Goal: Task Accomplishment & Management: Use online tool/utility

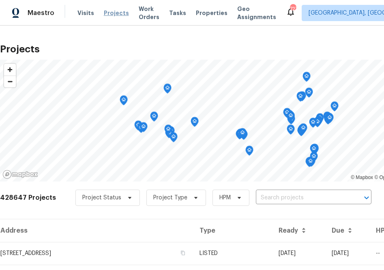
click at [113, 10] on span "Projects" at bounding box center [116, 13] width 25 height 8
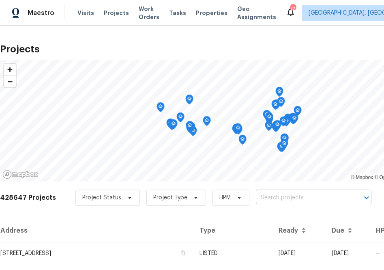
click at [312, 197] on input "text" at bounding box center [302, 197] width 93 height 13
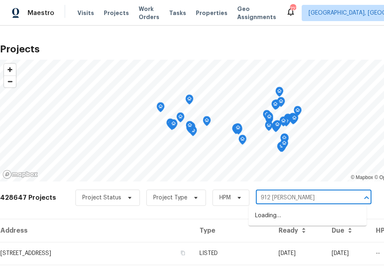
type input "912 [PERSON_NAME]"
click at [272, 217] on li "[STREET_ADDRESS][PERSON_NAME]" at bounding box center [308, 215] width 118 height 13
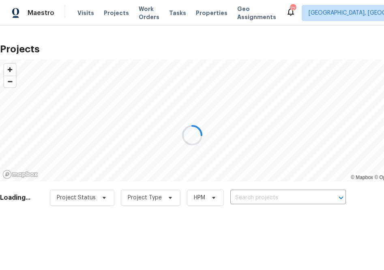
type input "[STREET_ADDRESS][PERSON_NAME]"
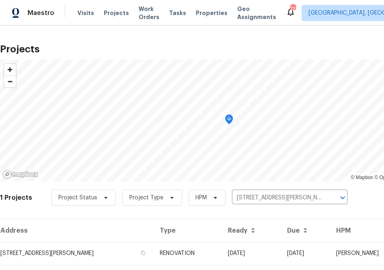
scroll to position [21, 0]
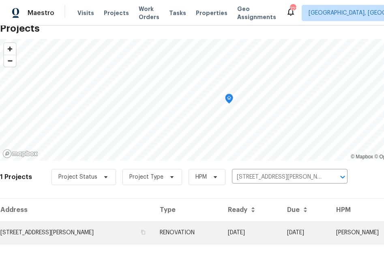
click at [99, 239] on td "[STREET_ADDRESS][PERSON_NAME]" at bounding box center [76, 232] width 153 height 23
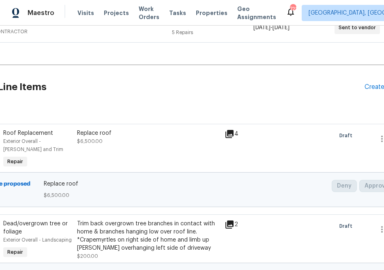
scroll to position [168, 74]
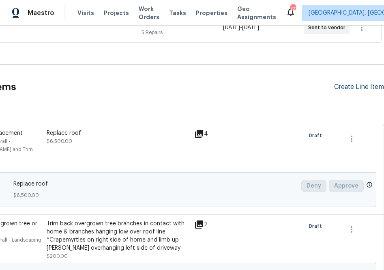
click at [341, 89] on div "Create Line Item" at bounding box center [359, 87] width 50 height 8
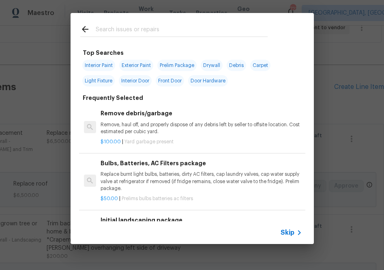
click at [232, 33] on input "text" at bounding box center [182, 30] width 172 height 12
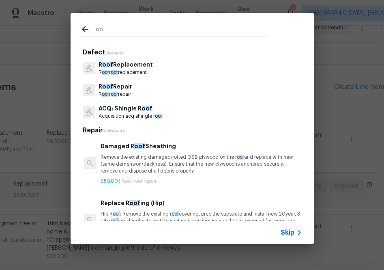
type input "o"
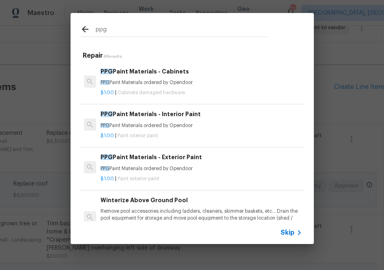
type input "ppg"
click at [151, 115] on h6 "PPG Paint Materials - Interior Paint" at bounding box center [201, 114] width 201 height 9
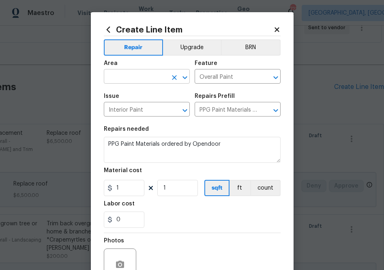
click at [153, 79] on input "text" at bounding box center [135, 77] width 63 height 13
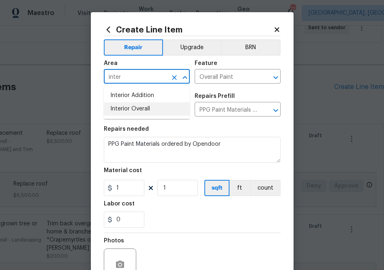
click at [160, 113] on li "Interior Overall" at bounding box center [147, 108] width 86 height 13
type input "Interior Overall"
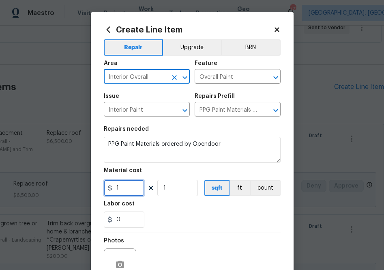
click at [130, 185] on input "1" at bounding box center [124, 188] width 41 height 16
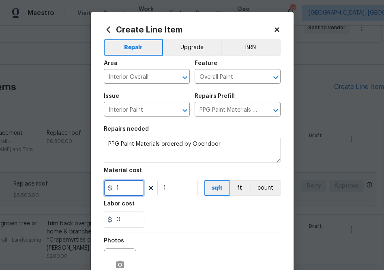
paste input "638.48"
type input "638.48"
click at [176, 207] on div "Labor cost" at bounding box center [192, 206] width 177 height 11
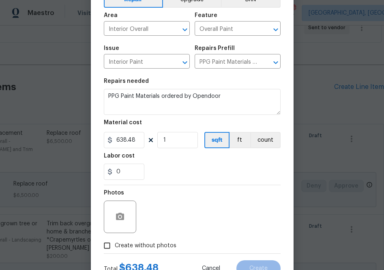
scroll to position [80, 0]
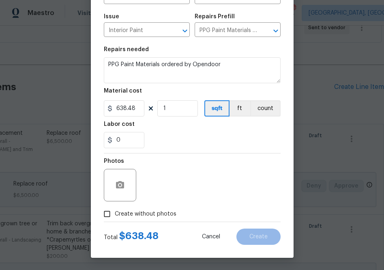
click at [163, 213] on span "Create without photos" at bounding box center [146, 214] width 62 height 9
click at [115, 213] on input "Create without photos" at bounding box center [106, 213] width 15 height 15
checkbox input "true"
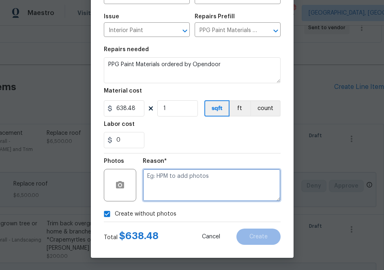
click at [189, 187] on textarea at bounding box center [212, 185] width 138 height 32
type textarea "a"
type textarea "na"
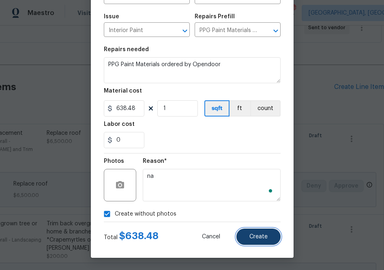
click at [248, 231] on button "Create" at bounding box center [259, 236] width 44 height 16
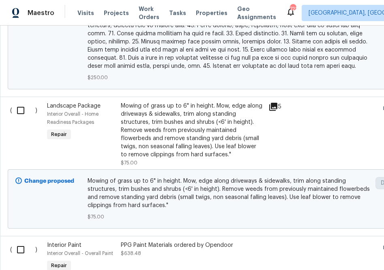
scroll to position [968, 0]
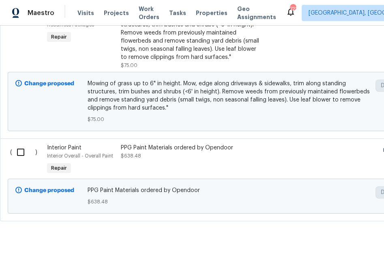
click at [20, 144] on input "checkbox" at bounding box center [23, 152] width 23 height 17
checkbox input "true"
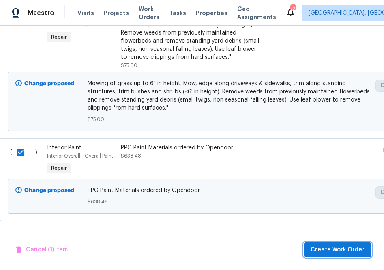
click at [312, 242] on button "Create Work Order" at bounding box center [337, 249] width 67 height 15
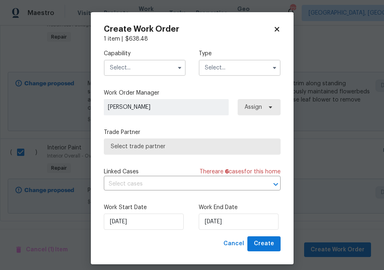
click at [161, 65] on input "text" at bounding box center [145, 68] width 82 height 16
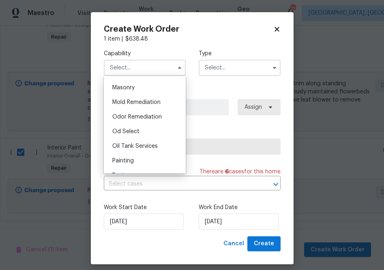
scroll to position [607, 0]
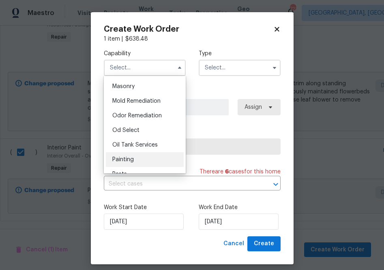
click at [138, 154] on div "Painting" at bounding box center [145, 159] width 78 height 15
type input "Painting"
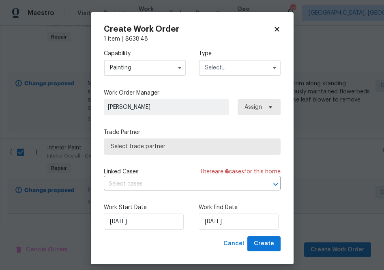
click at [221, 70] on input "text" at bounding box center [240, 68] width 82 height 16
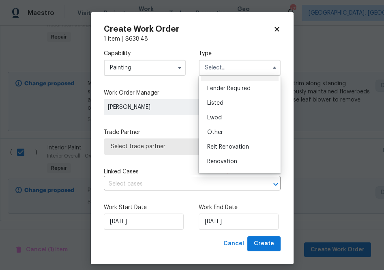
scroll to position [97, 0]
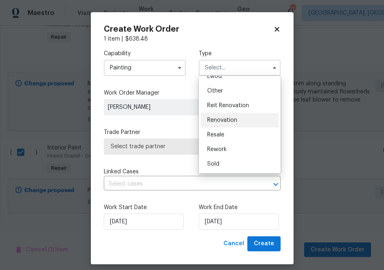
click at [223, 122] on span "Renovation" at bounding box center [222, 120] width 30 height 6
type input "Renovation"
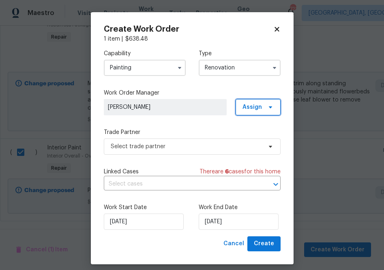
click at [258, 100] on span "Assign" at bounding box center [258, 107] width 45 height 16
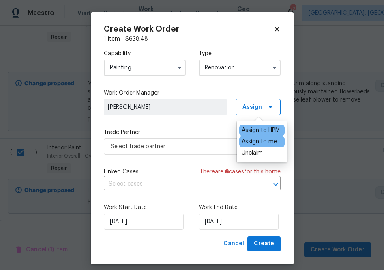
click at [252, 140] on div "Assign to me" at bounding box center [259, 142] width 35 height 8
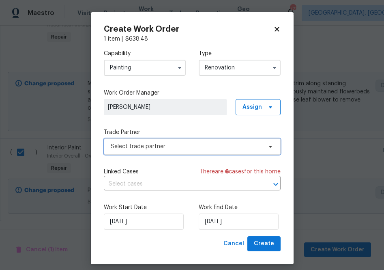
click at [191, 151] on span "Select trade partner" at bounding box center [192, 146] width 177 height 16
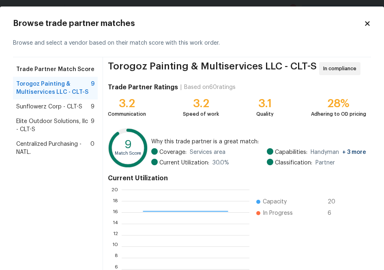
scroll to position [9, 0]
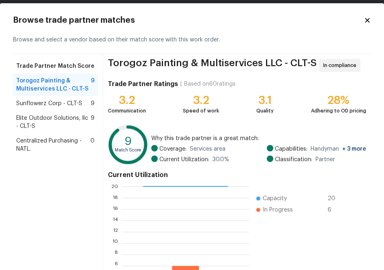
click at [37, 141] on span "Centralized Purchasing - NATL." at bounding box center [53, 145] width 74 height 16
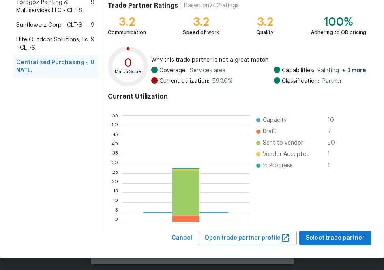
scroll to position [114, 127]
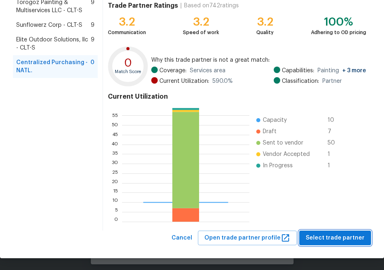
click at [347, 236] on span "Select trade partner" at bounding box center [335, 238] width 59 height 10
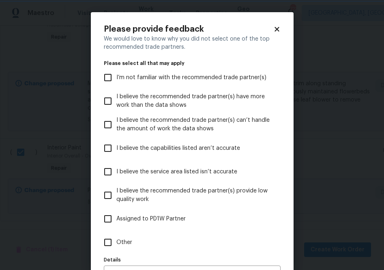
scroll to position [0, 0]
click at [111, 244] on input "Other" at bounding box center [107, 242] width 17 height 17
checkbox input "true"
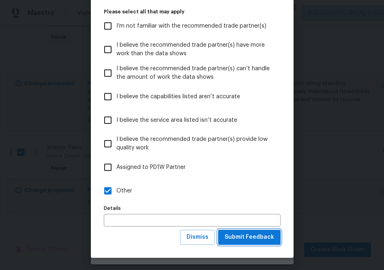
click at [258, 241] on span "Submit Feedback" at bounding box center [249, 237] width 49 height 10
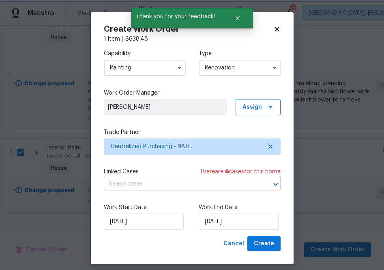
scroll to position [0, 0]
click at [265, 244] on span "Create" at bounding box center [264, 244] width 20 height 10
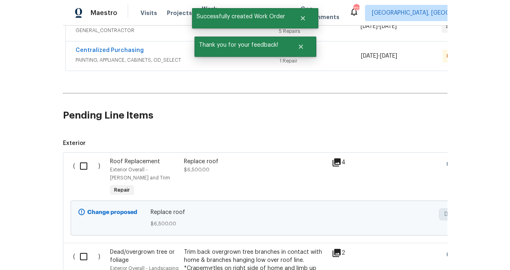
scroll to position [119, 0]
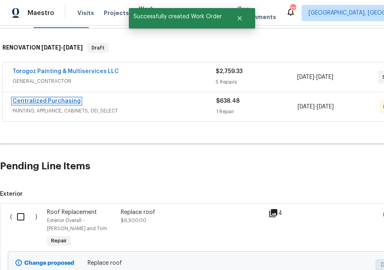
click at [25, 99] on link "Centralized Purchasing" at bounding box center [47, 101] width 68 height 6
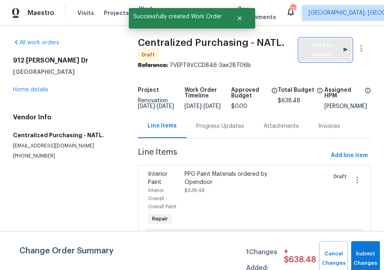
click at [324, 57] on span "Send to Vendor" at bounding box center [325, 50] width 44 height 19
